Goal: Transaction & Acquisition: Purchase product/service

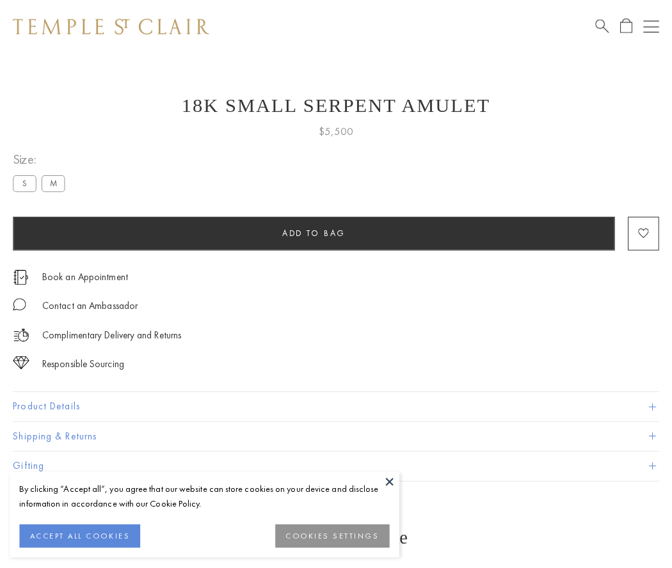
scroll to position [12, 0]
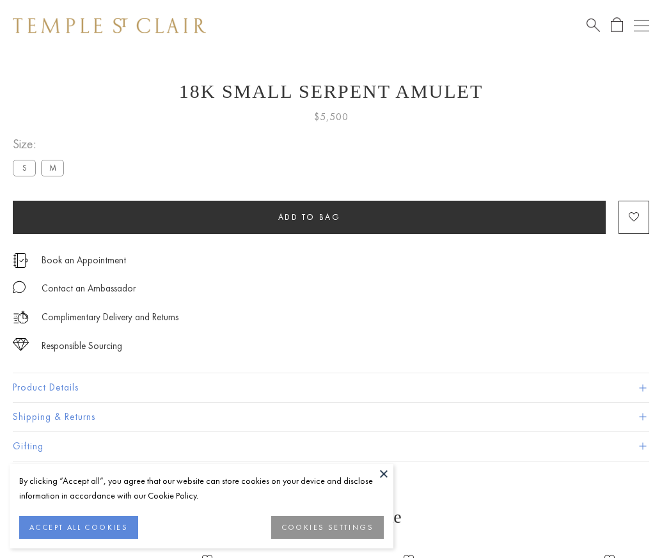
click at [309, 217] on span "Add to bag" at bounding box center [309, 217] width 63 height 11
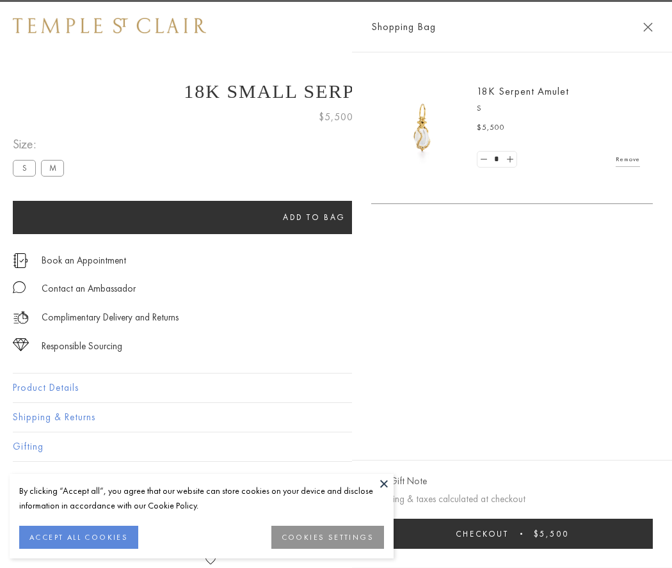
click at [515, 533] on button "Checkout $5,500" at bounding box center [511, 534] width 281 height 30
